Goal: Navigation & Orientation: Go to known website

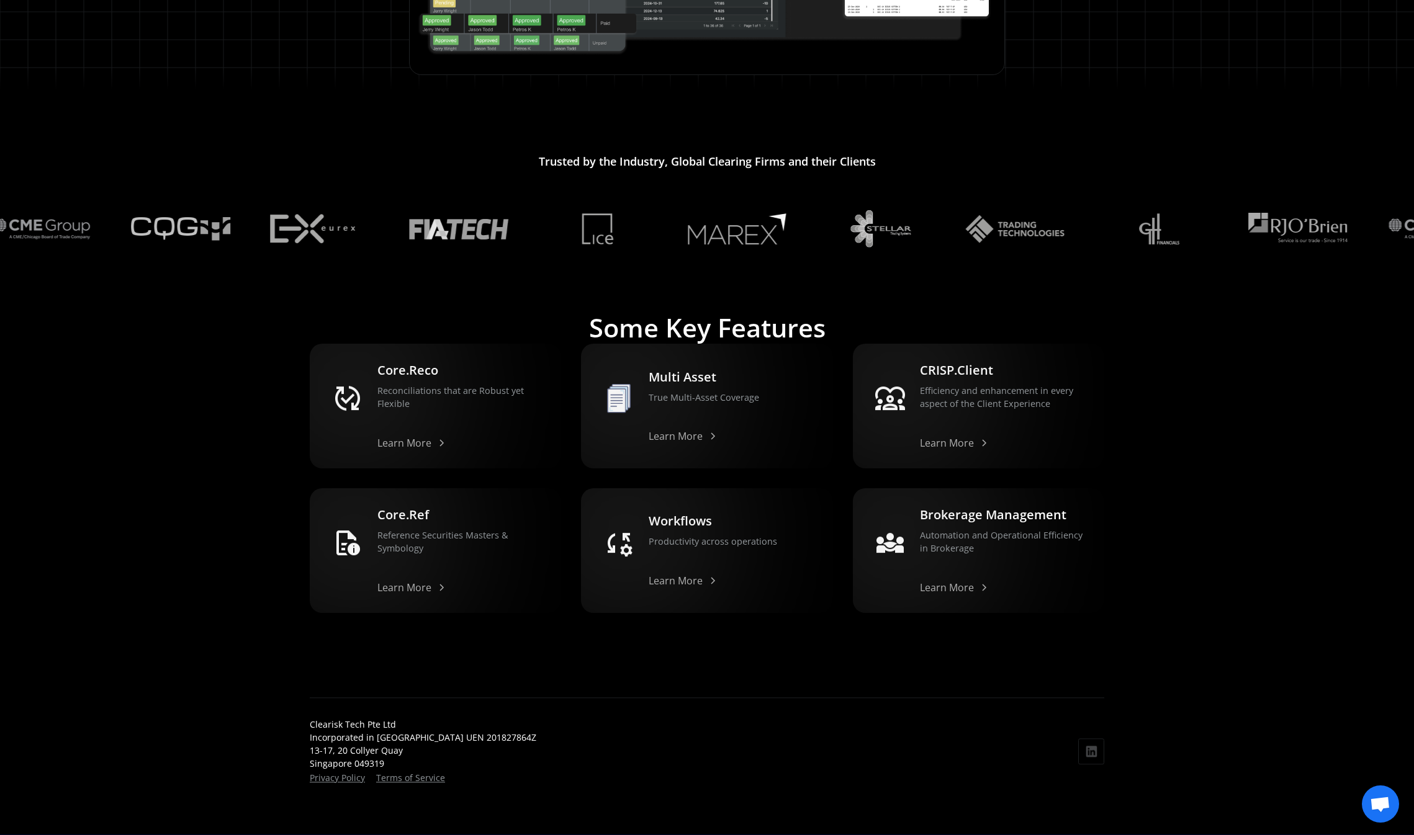
scroll to position [953, 0]
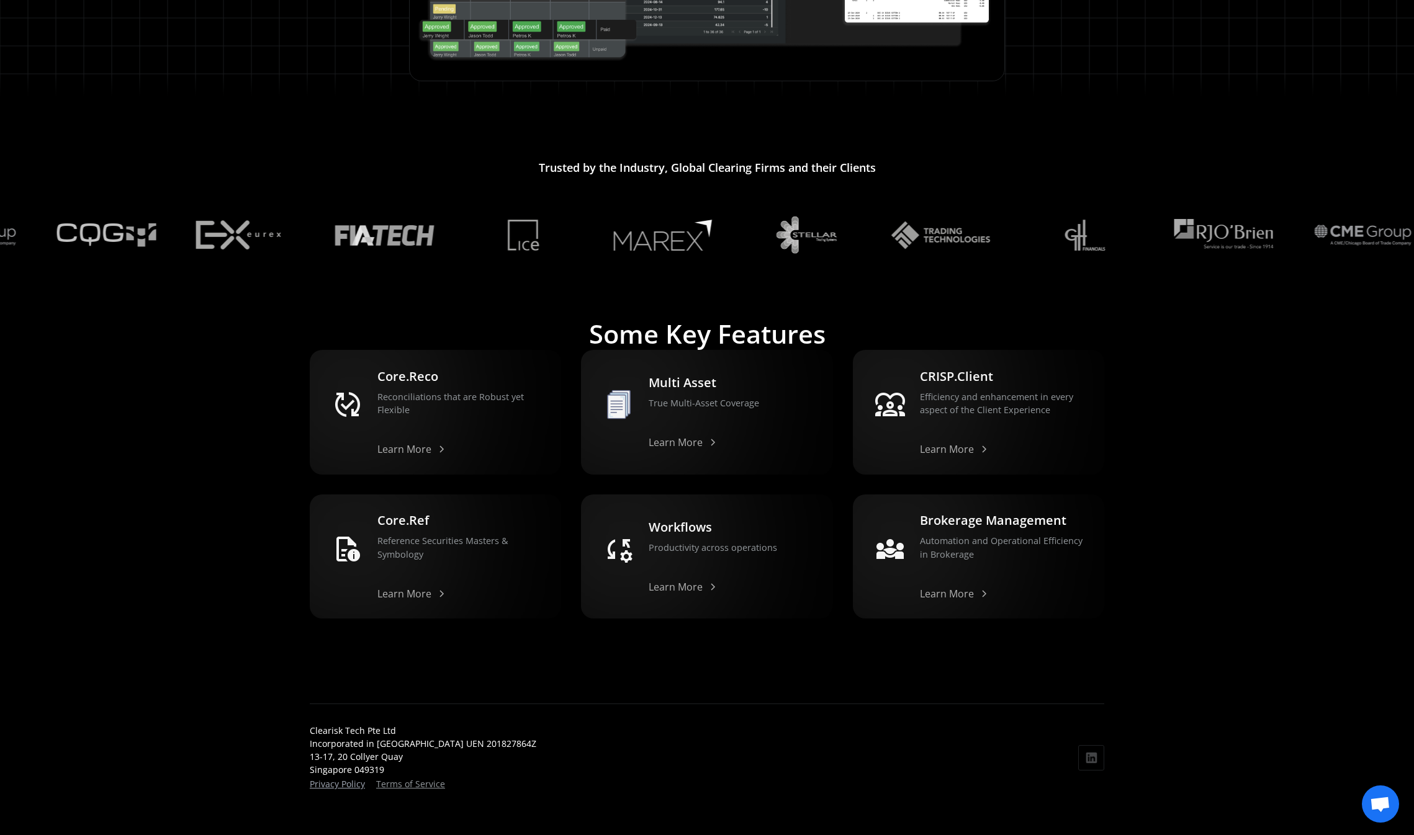
click at [324, 778] on link "Privacy Policy" at bounding box center [337, 784] width 55 height 12
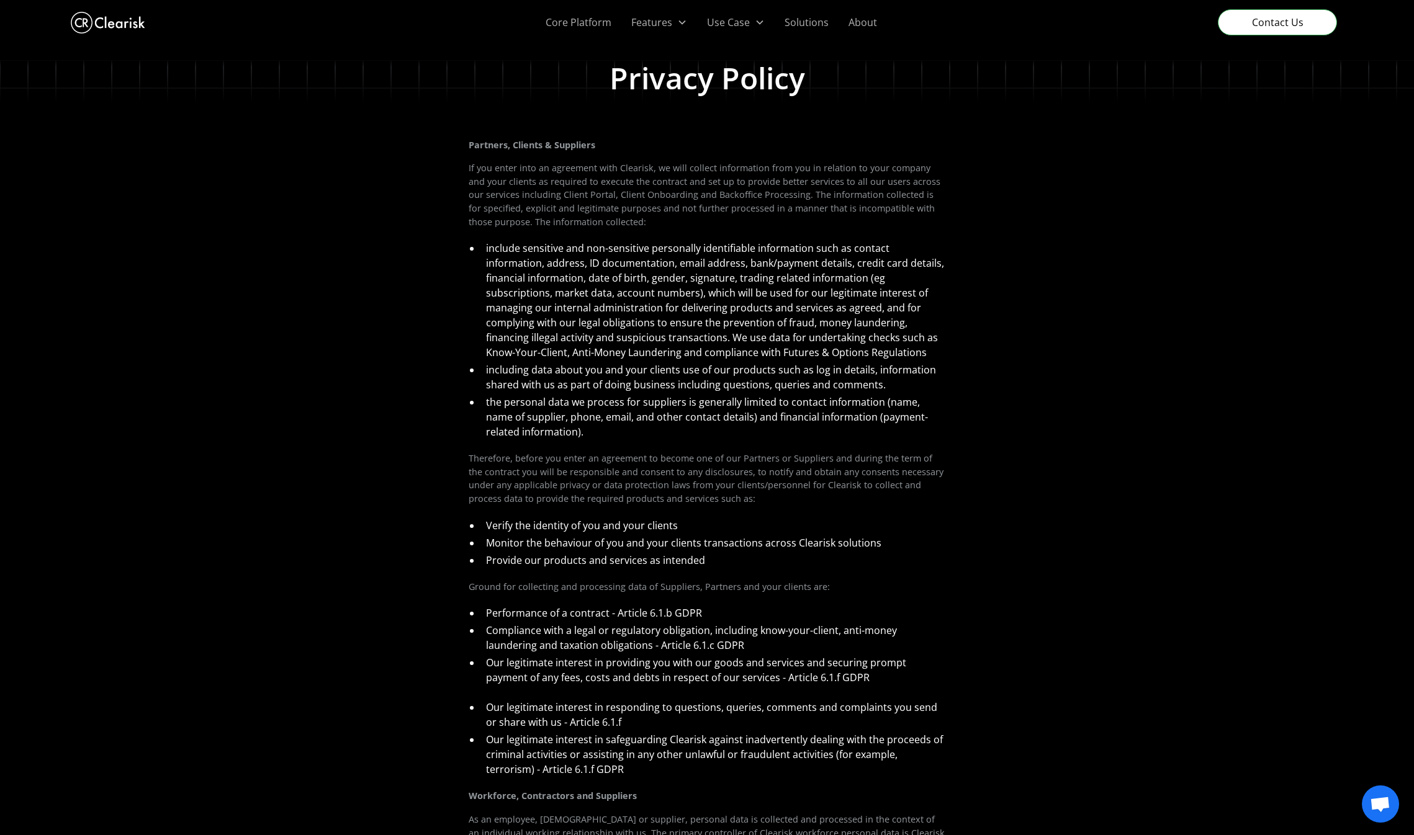
click at [126, 19] on img "home" at bounding box center [108, 23] width 74 height 28
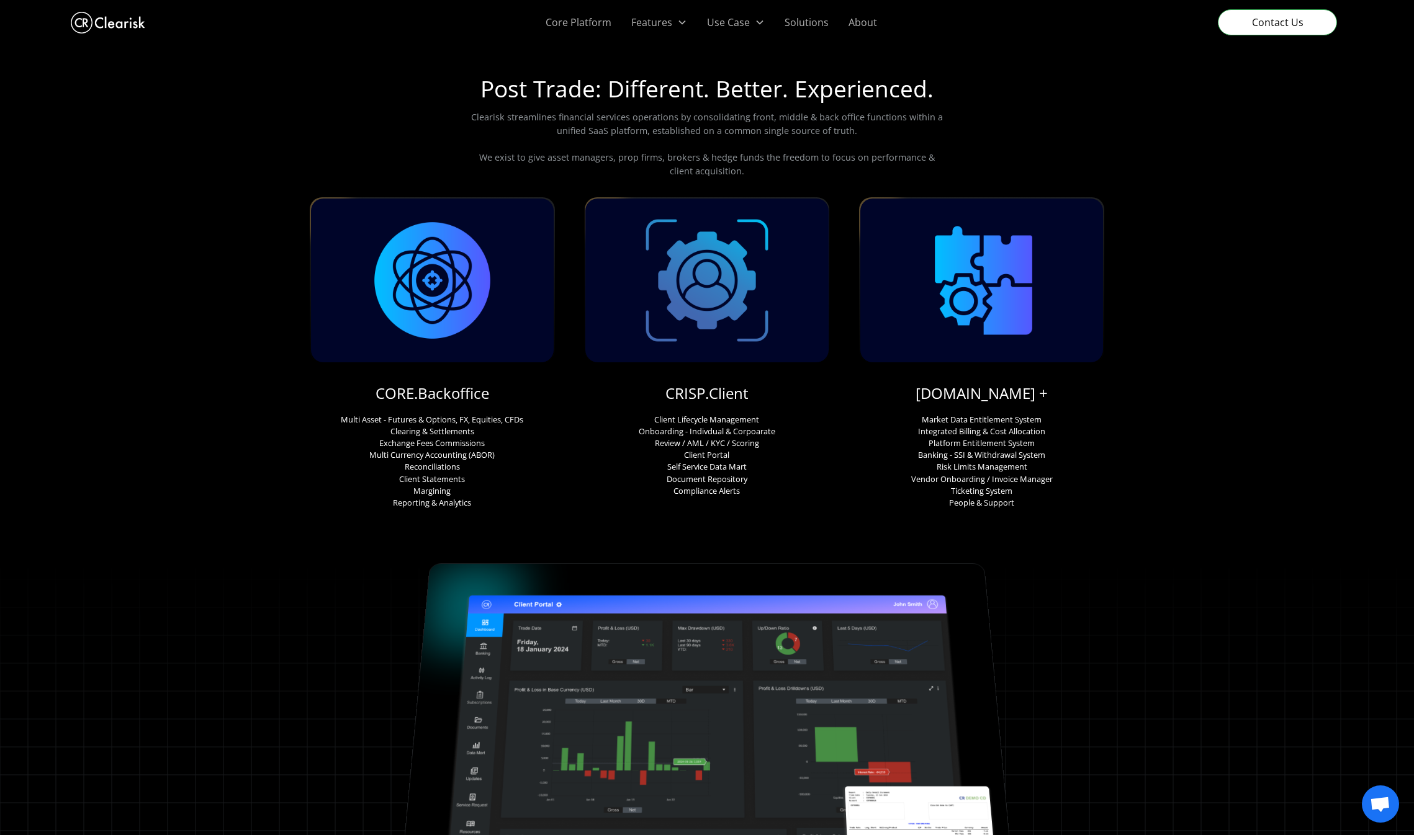
click at [88, 23] on img "home" at bounding box center [108, 23] width 74 height 28
